Goal: Find contact information: Find contact information

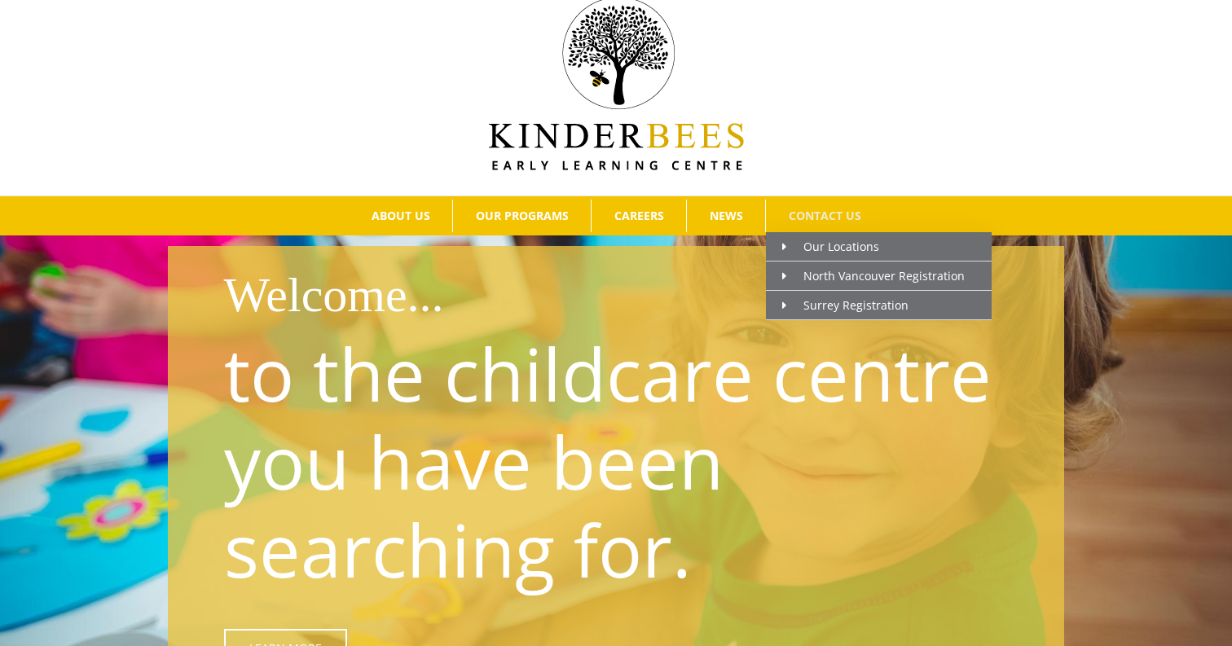
click at [859, 218] on span "CONTACT US" at bounding box center [825, 215] width 73 height 11
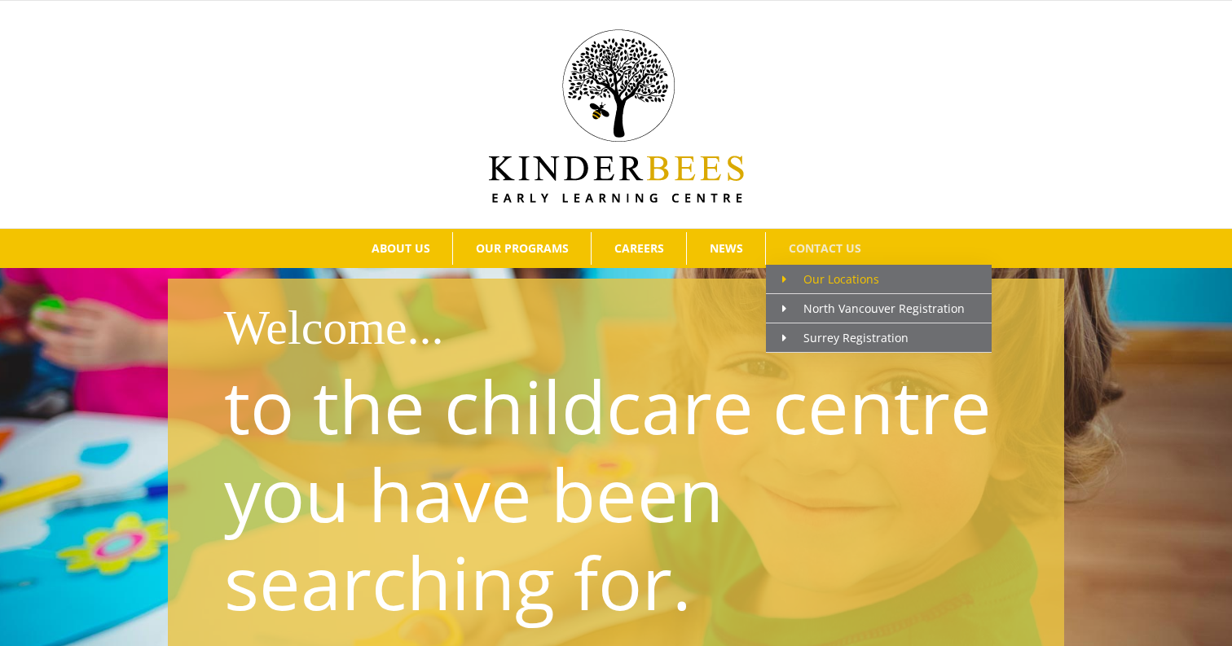
click at [820, 266] on link "Our Locations" at bounding box center [879, 279] width 226 height 29
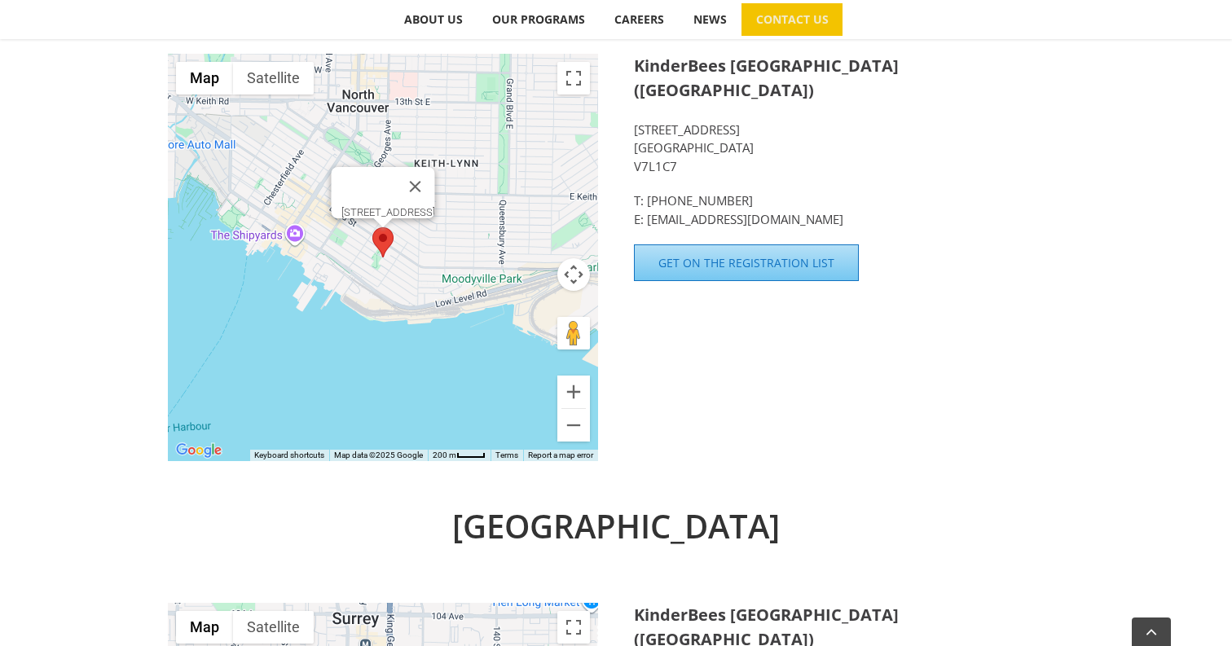
scroll to position [702, 0]
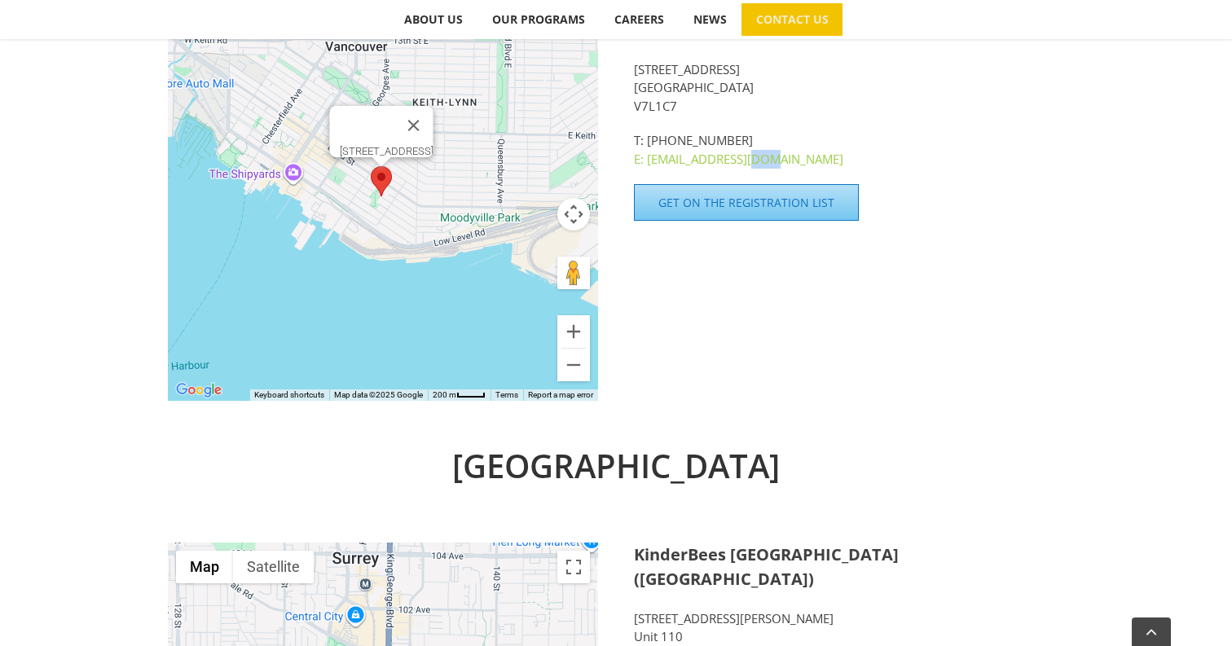
drag, startPoint x: 766, startPoint y: 134, endPoint x: 749, endPoint y: 138, distance: 17.6
click at [749, 138] on p "T: [PHONE_NUMBER] E: [EMAIL_ADDRESS][DOMAIN_NAME]" at bounding box center [849, 149] width 430 height 37
click at [731, 151] on link "E: [EMAIL_ADDRESS][DOMAIN_NAME]" at bounding box center [738, 159] width 209 height 16
click at [643, 144] on div "KinderBees [GEOGRAPHIC_DATA] ([GEOGRAPHIC_DATA]) [STREET_ADDRESS] T: [PHONE_NUM…" at bounding box center [849, 107] width 430 height 228
